Goal: Find specific page/section: Find specific page/section

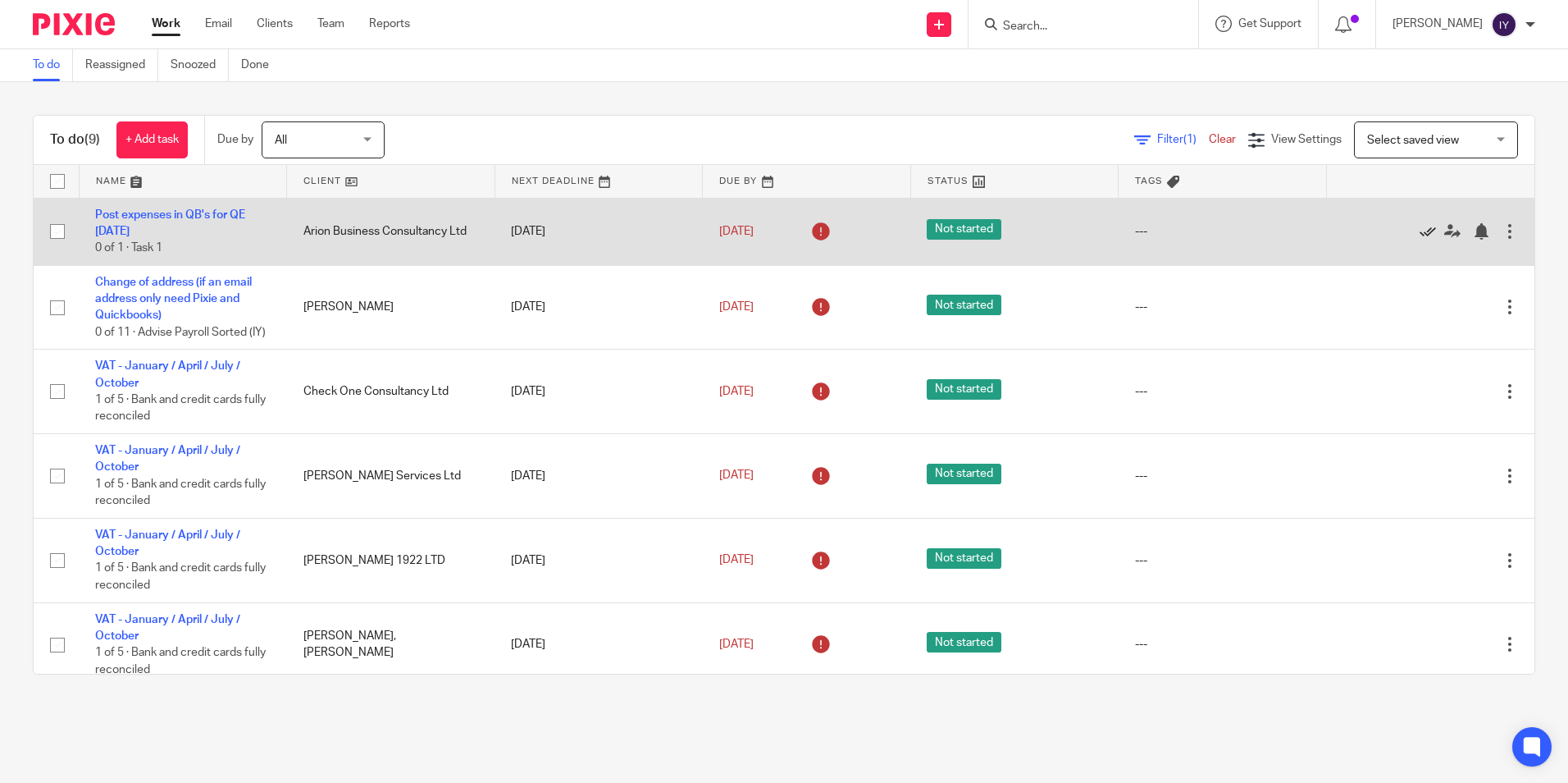
click at [1420, 232] on icon at bounding box center [1428, 231] width 16 height 16
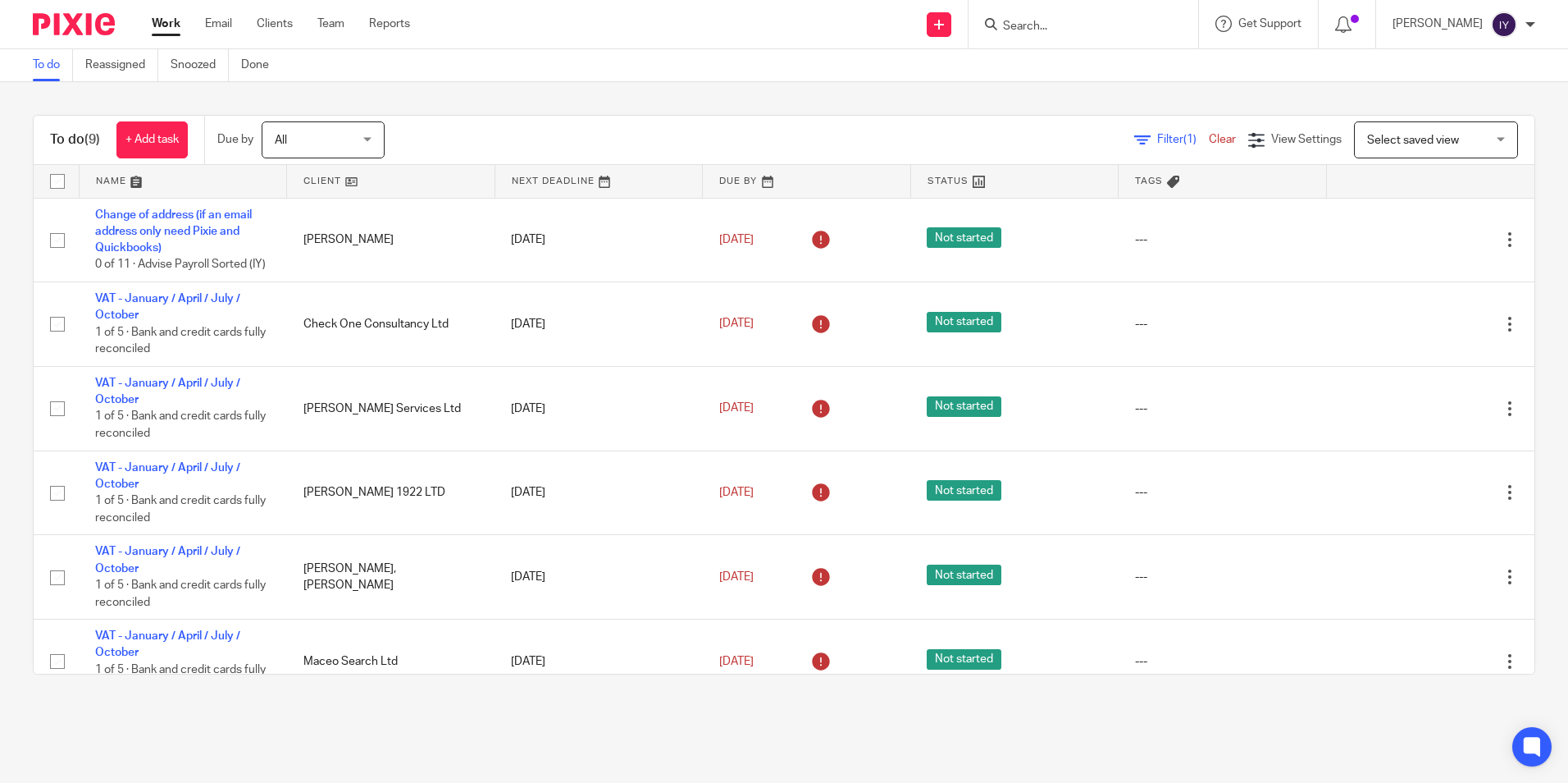
click at [643, 70] on div "To do Reassigned Snoozed Done" at bounding box center [784, 66] width 1568 height 33
click at [1052, 111] on div "To do (9) + Add task Due by All All [DATE] [DATE] This week Next week This mont…" at bounding box center [784, 395] width 1568 height 626
click at [690, 91] on div "To do (9) + Add task Due by All All Today Tomorrow This week Next week This mon…" at bounding box center [784, 395] width 1568 height 626
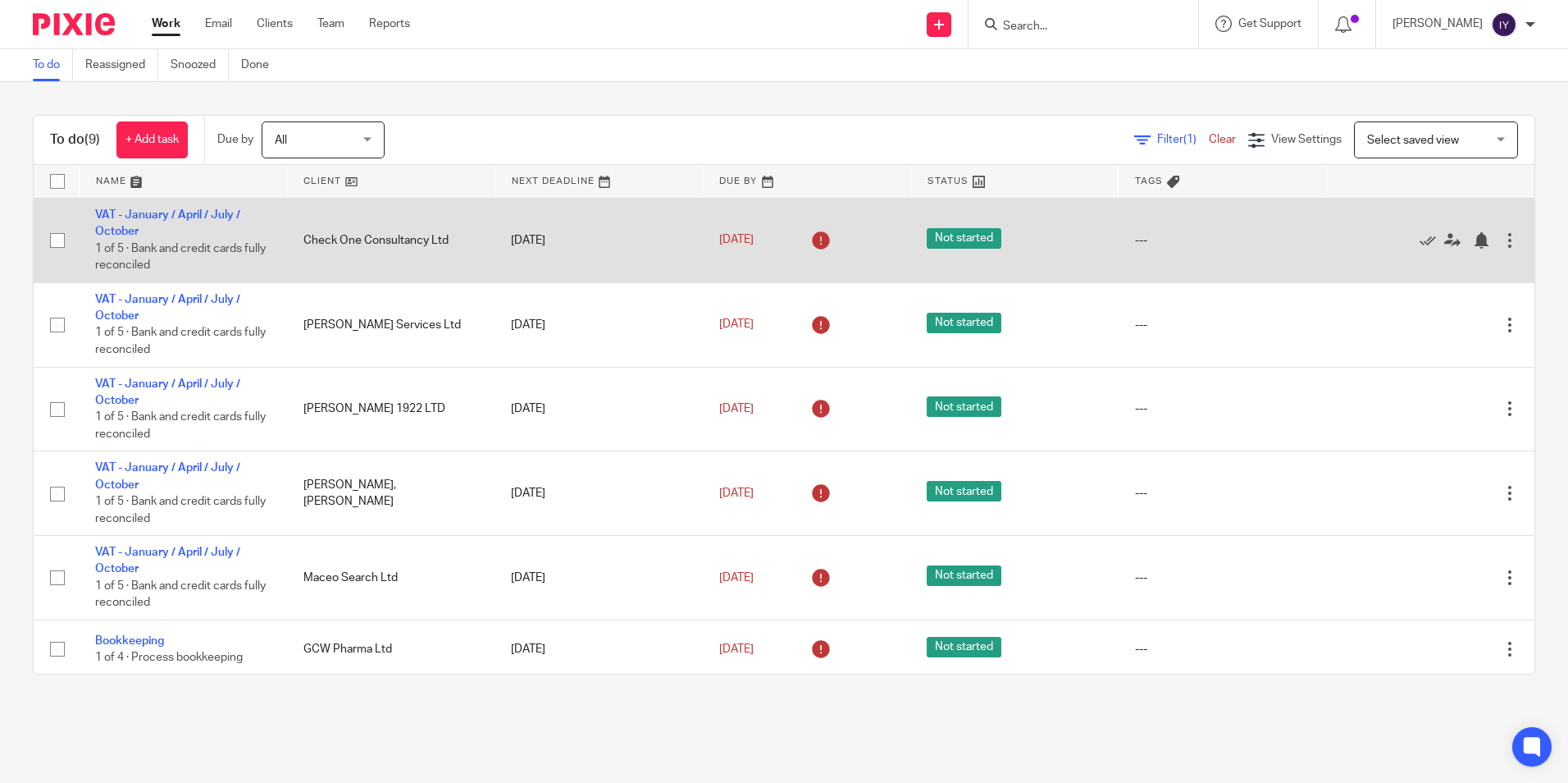
scroll to position [163, 0]
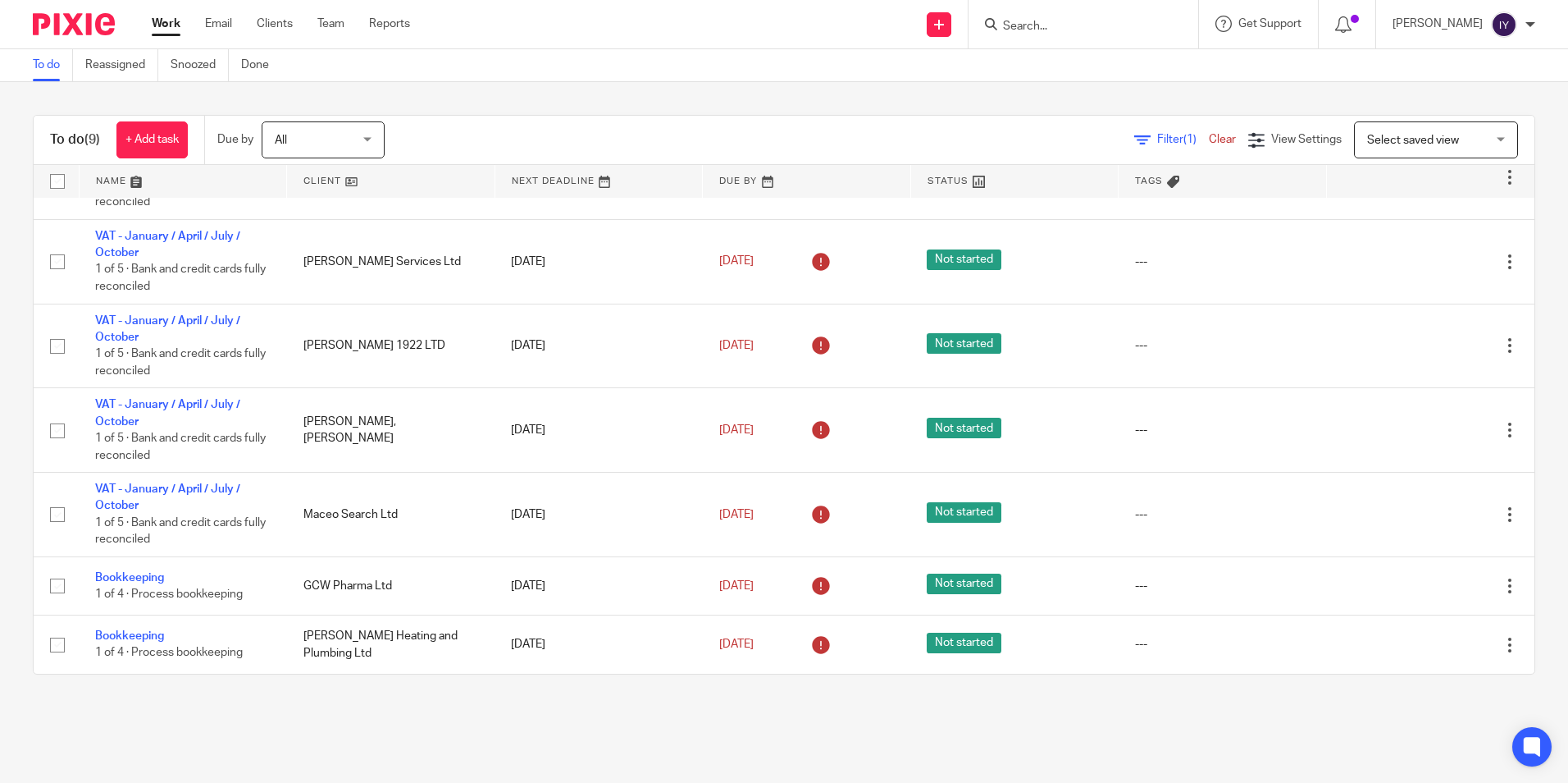
click at [1077, 31] on input "Search" at bounding box center [1075, 26] width 148 height 14
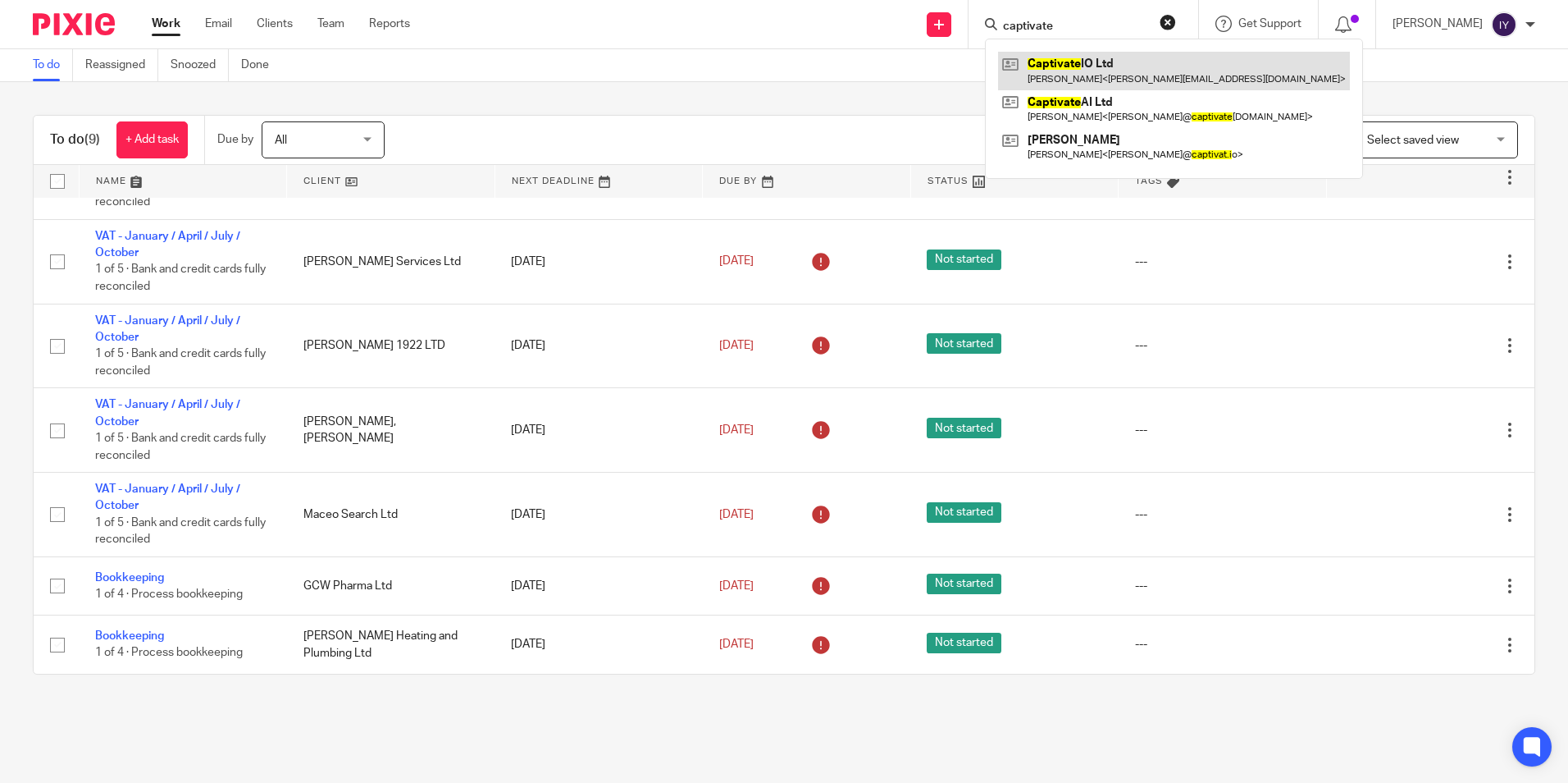
type input "captivate"
click at [1148, 74] on link at bounding box center [1174, 70] width 352 height 38
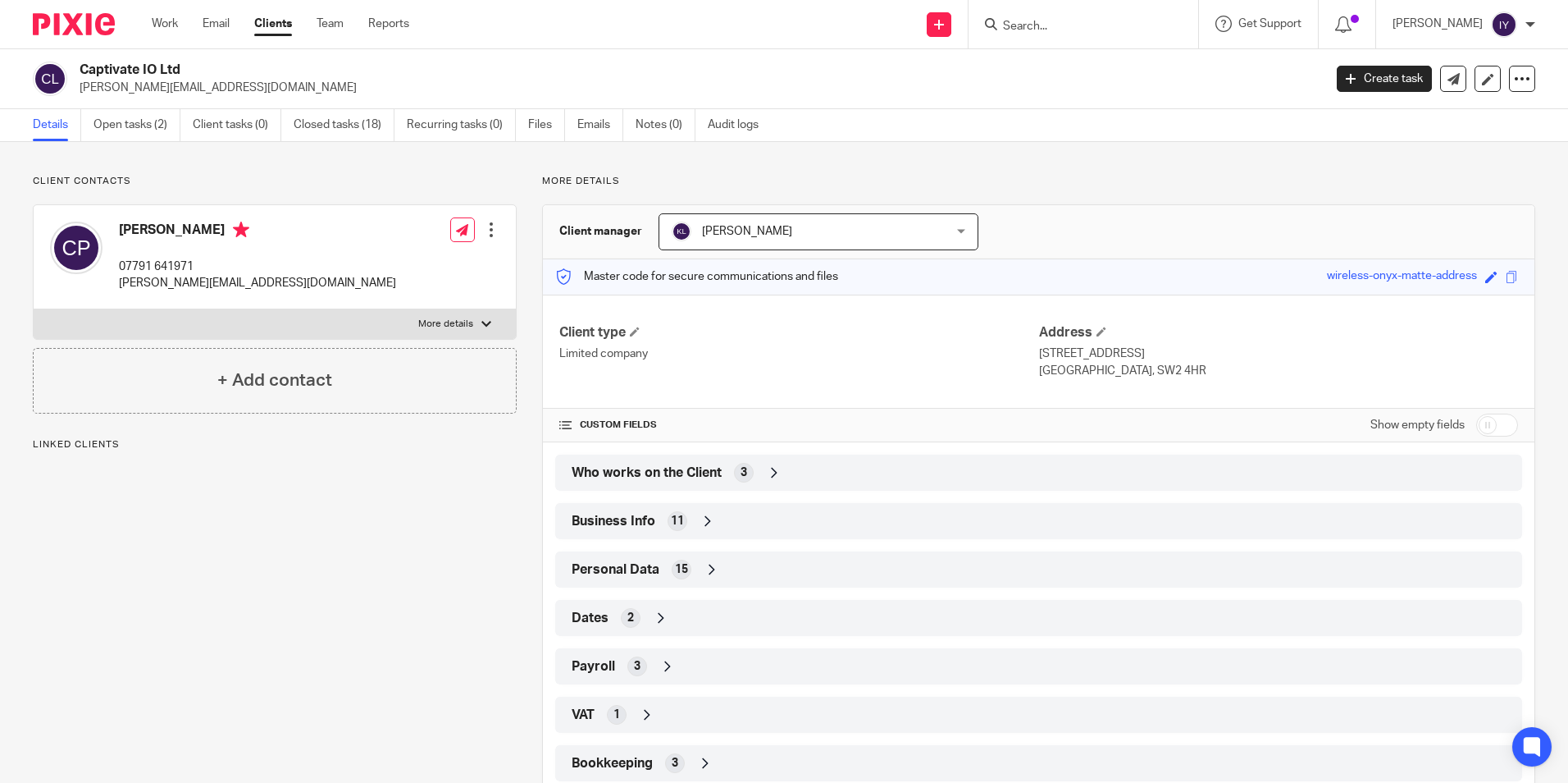
click at [769, 472] on icon at bounding box center [774, 472] width 16 height 16
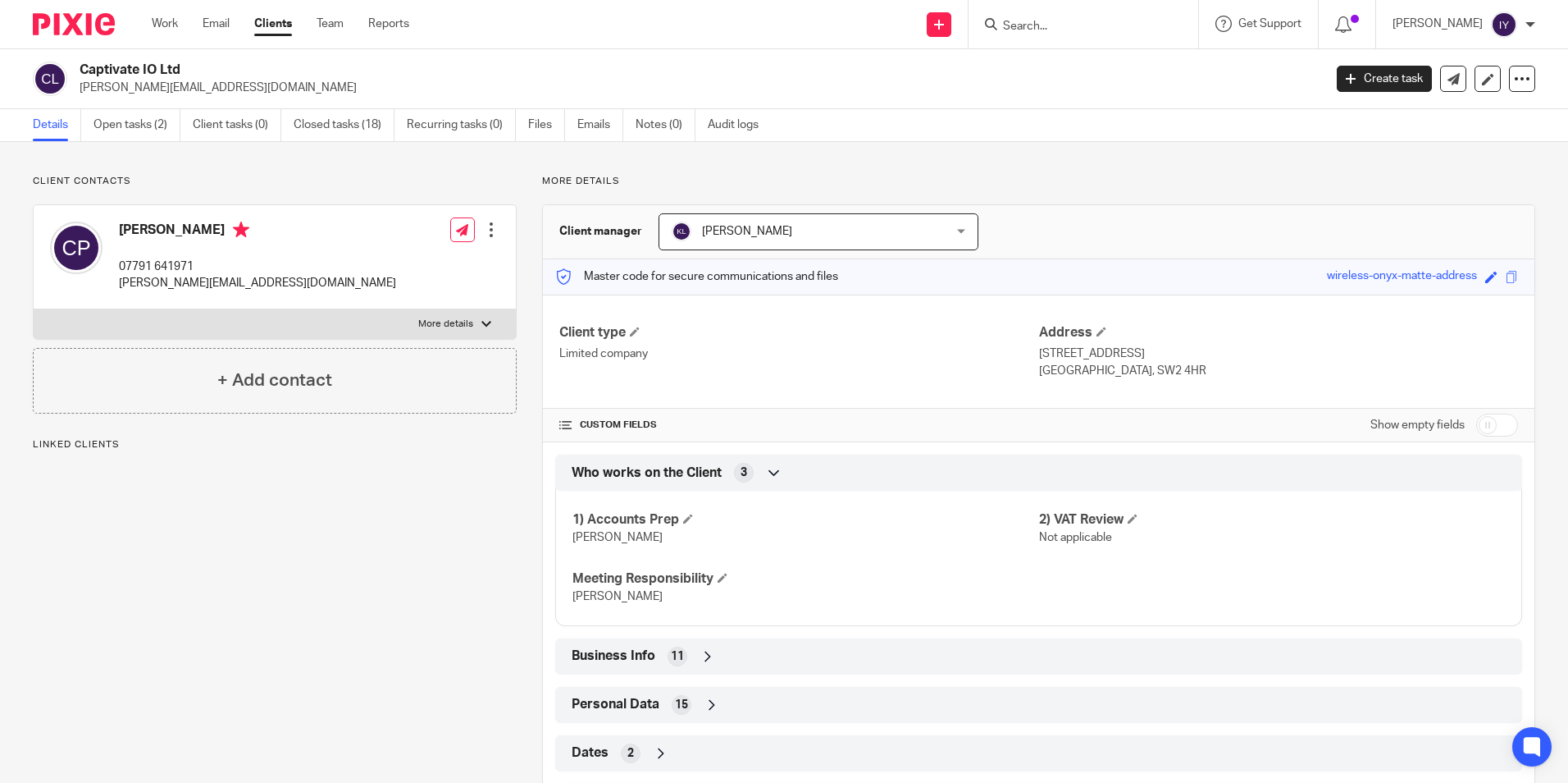
click at [769, 472] on icon at bounding box center [774, 472] width 16 height 16
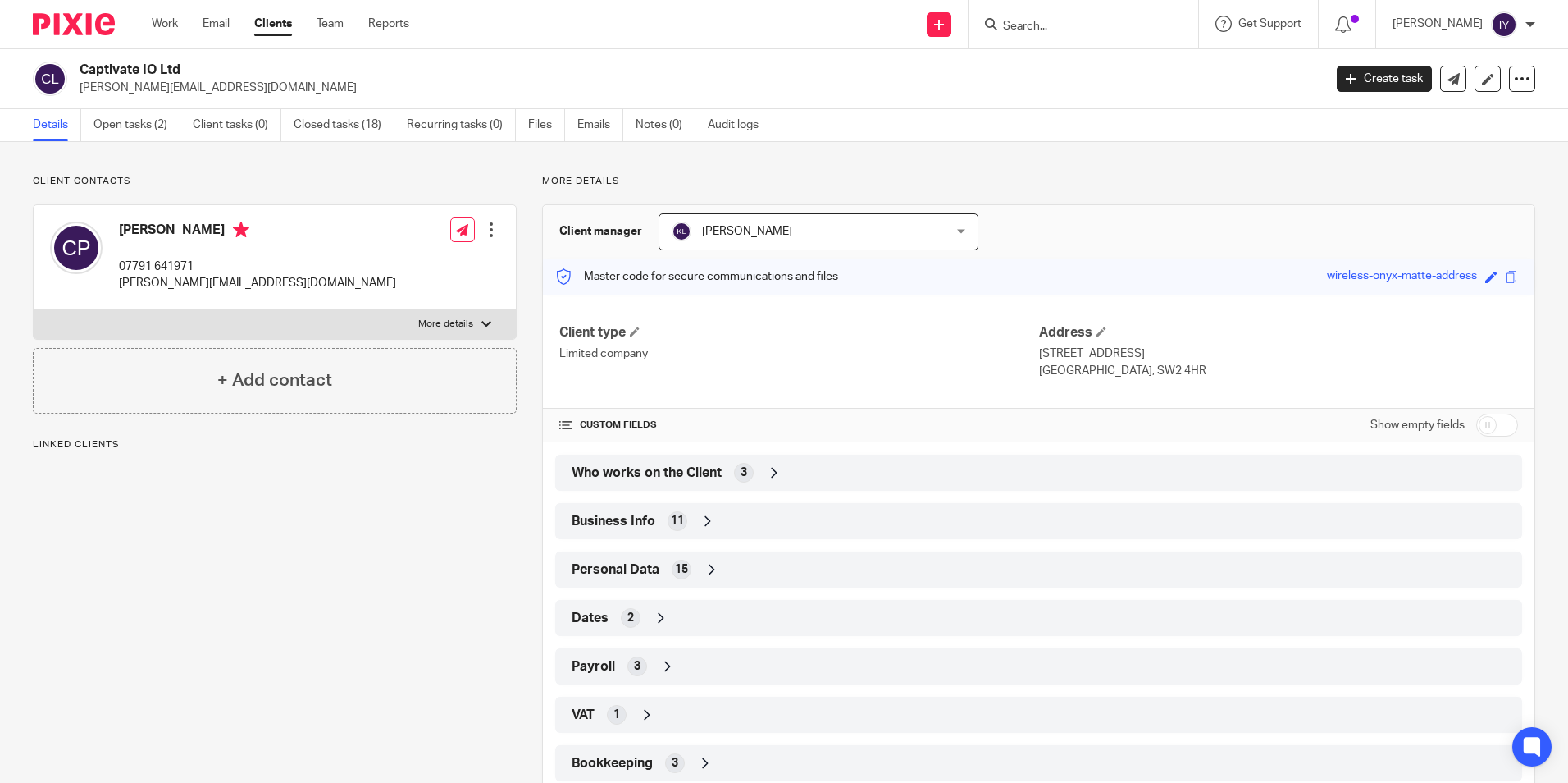
click at [769, 472] on icon at bounding box center [774, 472] width 16 height 16
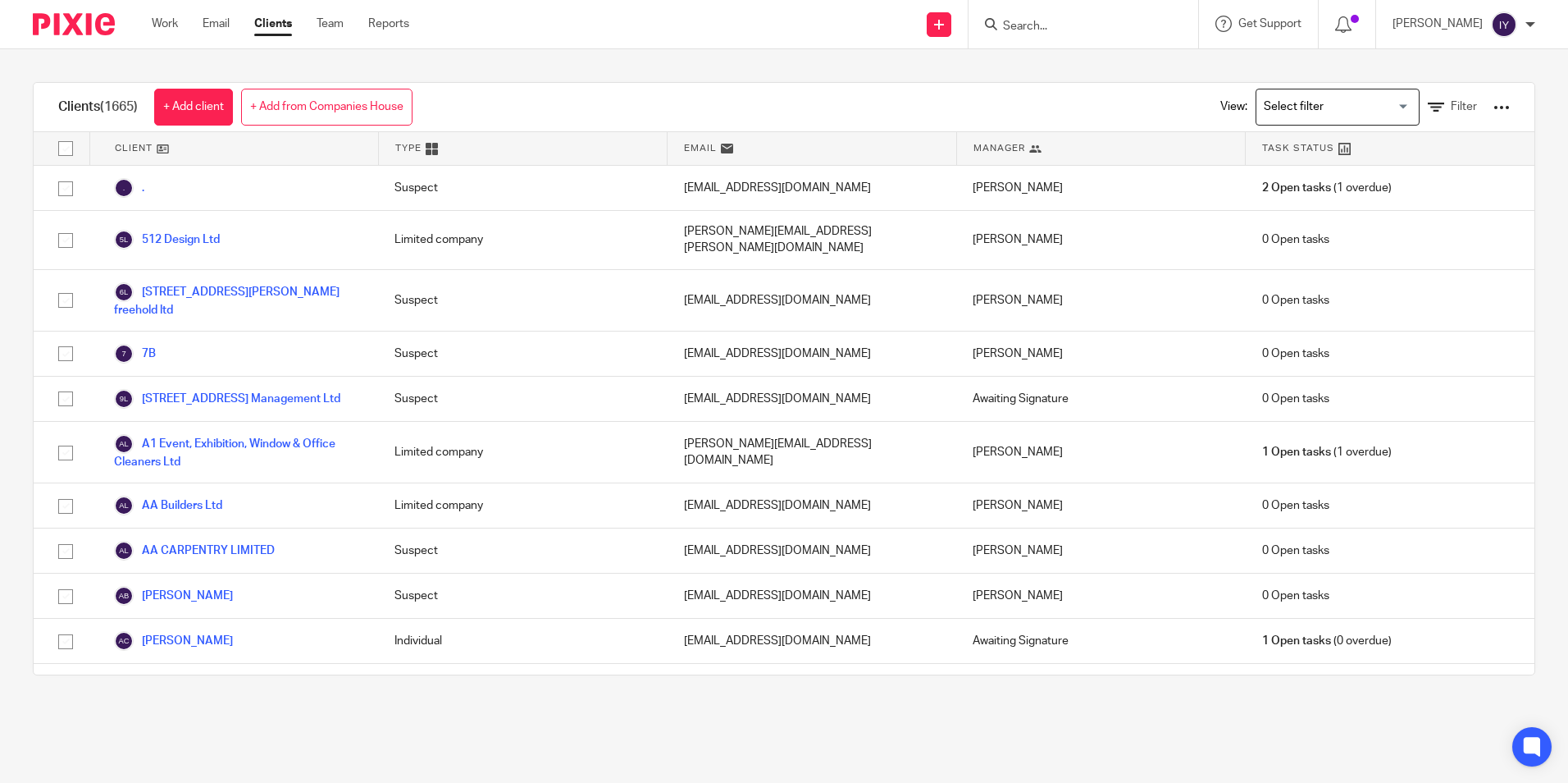
click at [1135, 36] on div at bounding box center [1084, 24] width 230 height 48
click at [1135, 26] on input "Search" at bounding box center [1075, 26] width 148 height 14
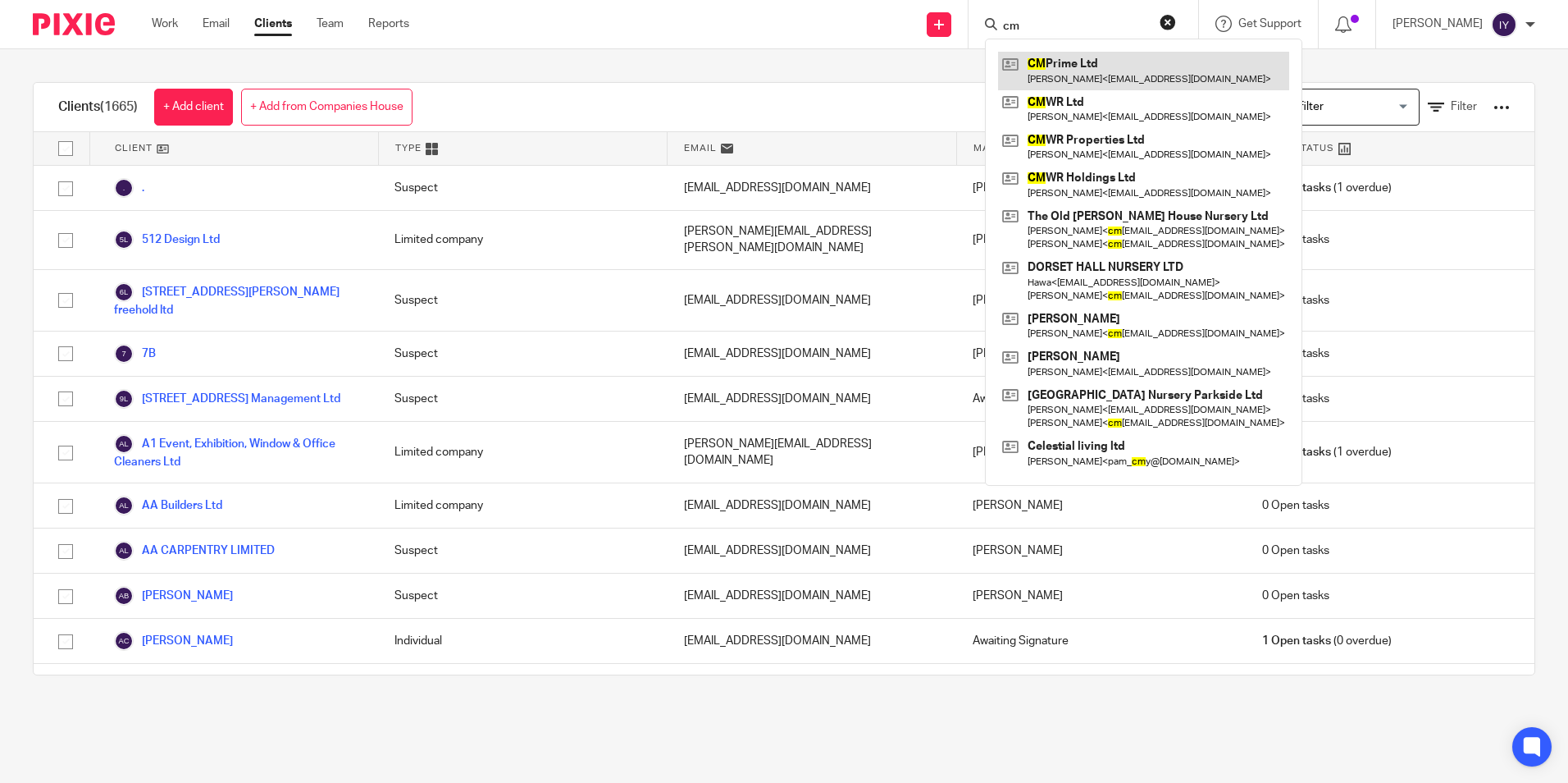
type input "cm"
click at [1120, 58] on link at bounding box center [1144, 70] width 291 height 38
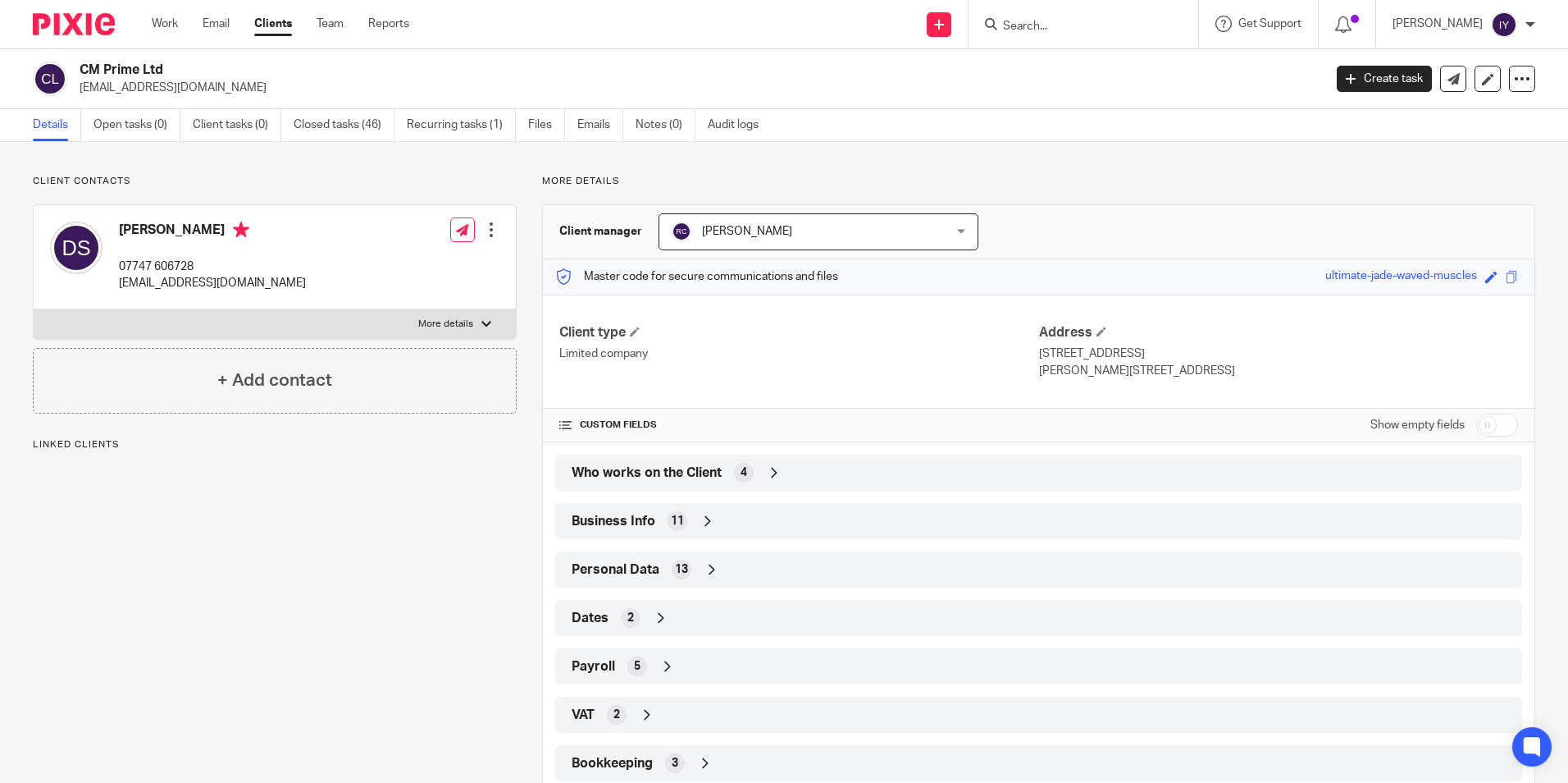
click at [735, 486] on div "Who works on the Client 4" at bounding box center [1038, 472] width 943 height 28
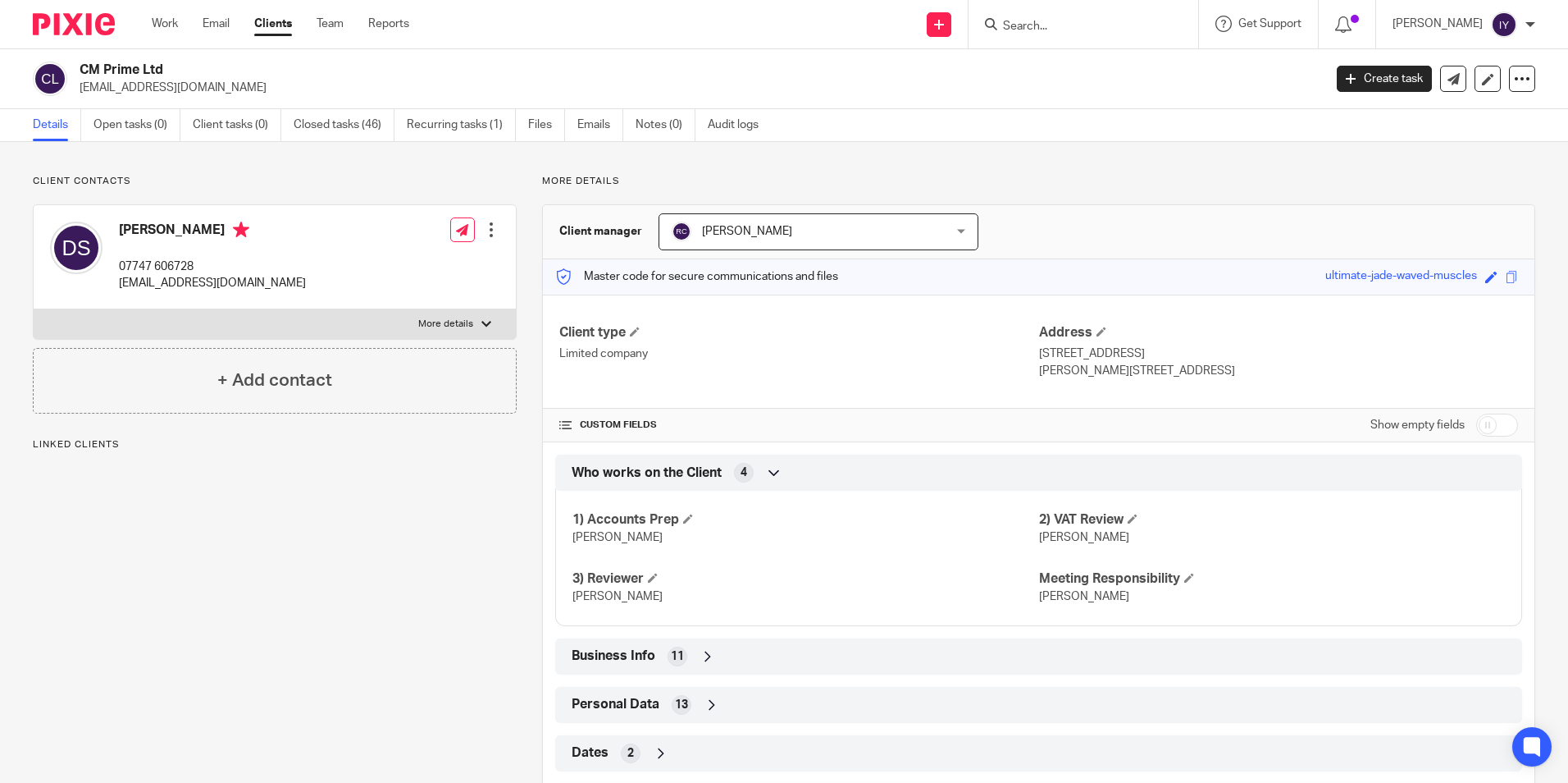
click at [735, 486] on div "Who works on the Client 4" at bounding box center [1038, 472] width 943 height 28
